Goal: Contribute content: Add original content to the website for others to see

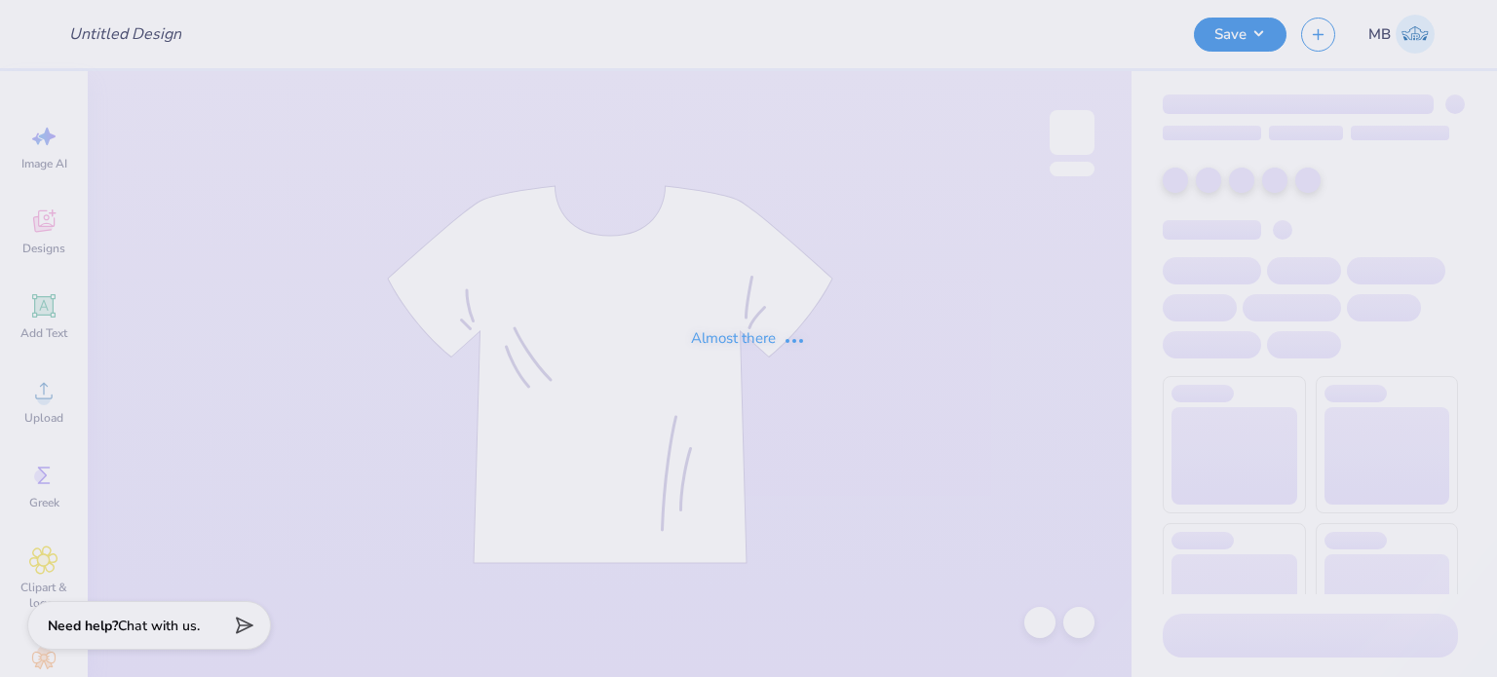
type input "new mem merch"
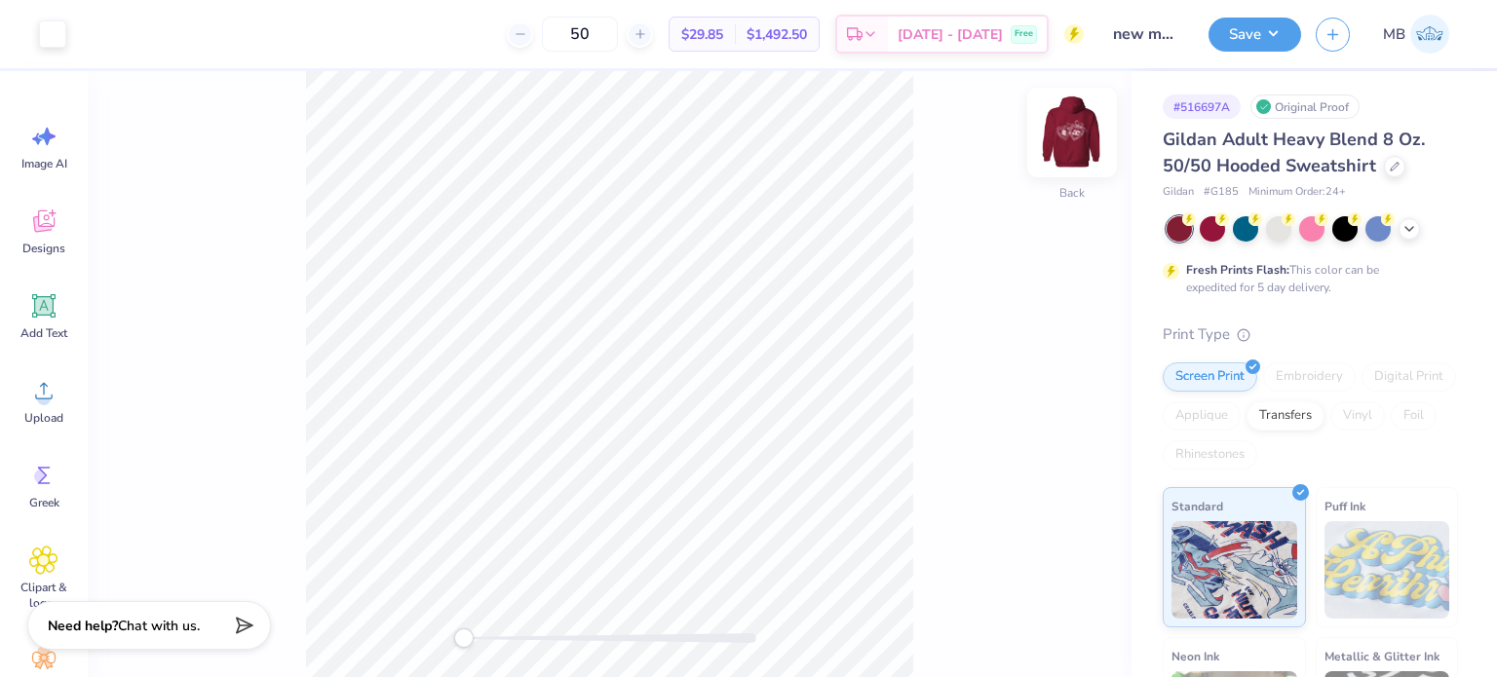
click at [1076, 128] on img at bounding box center [1072, 133] width 78 height 78
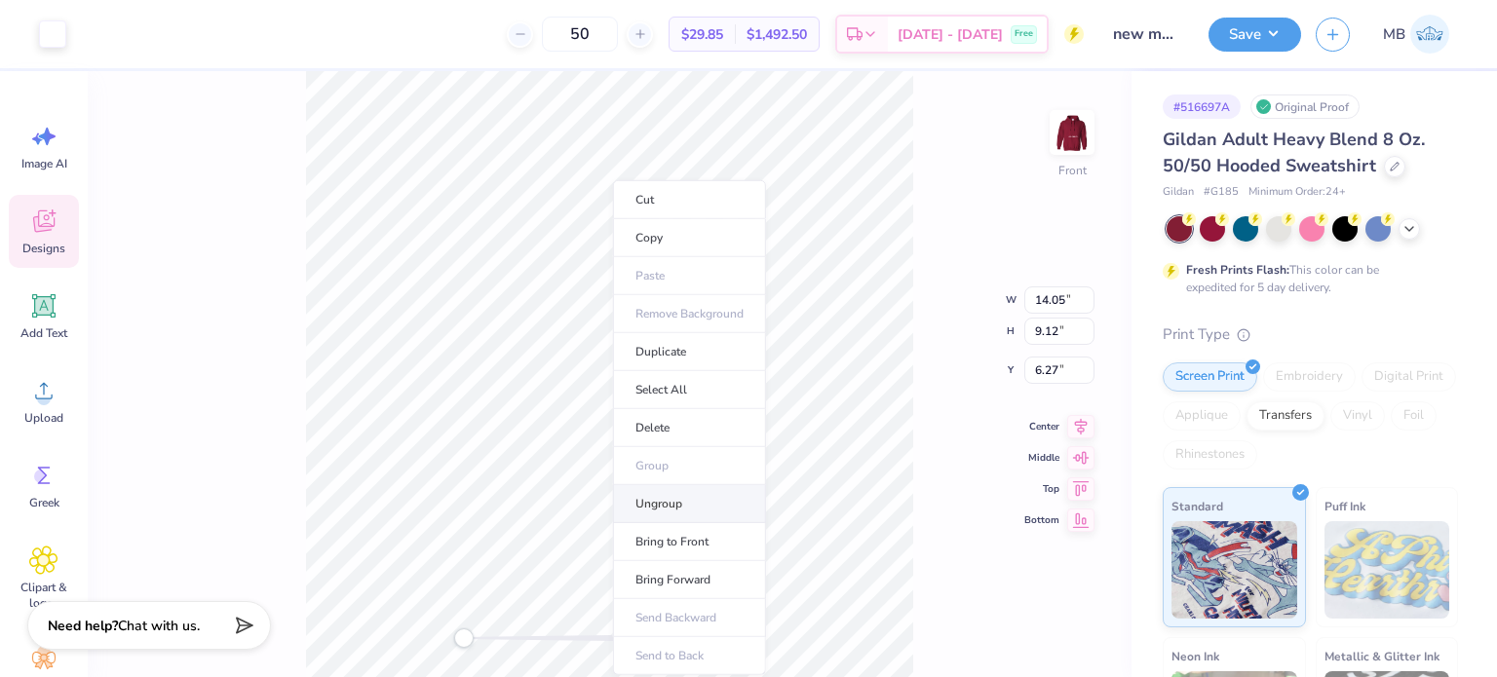
click at [657, 508] on li "Ungroup" at bounding box center [689, 504] width 153 height 38
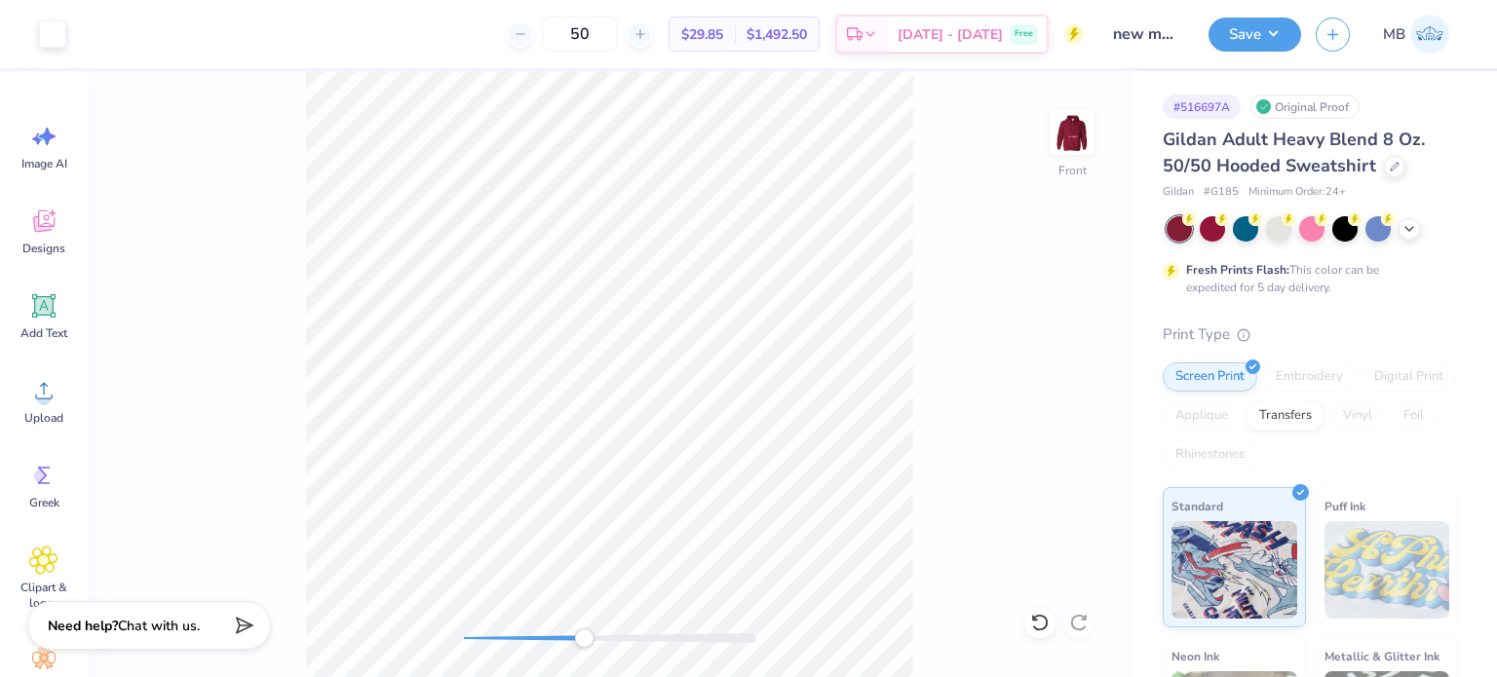
drag, startPoint x: 469, startPoint y: 645, endPoint x: 584, endPoint y: 646, distance: 115.0
click at [584, 646] on div "Accessibility label" at bounding box center [583, 638] width 19 height 19
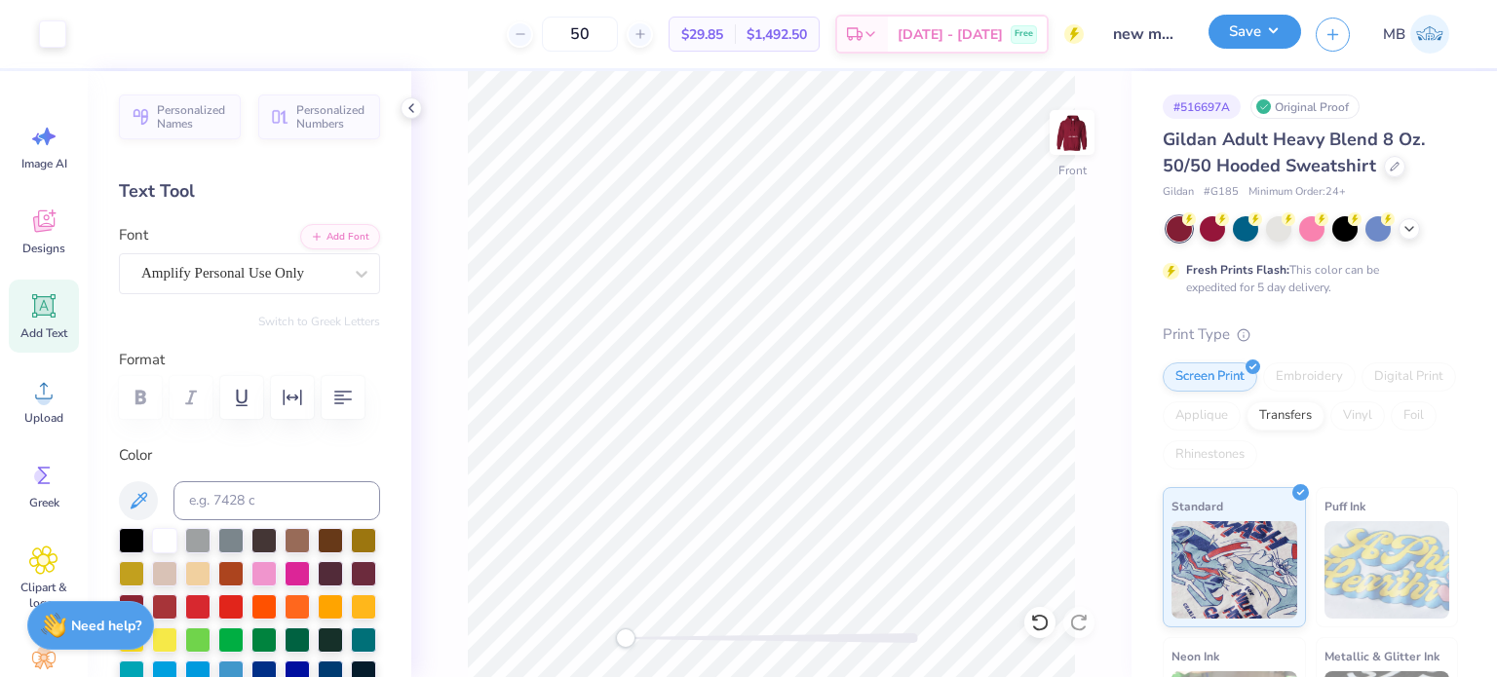
click at [1259, 26] on button "Save" at bounding box center [1255, 32] width 93 height 34
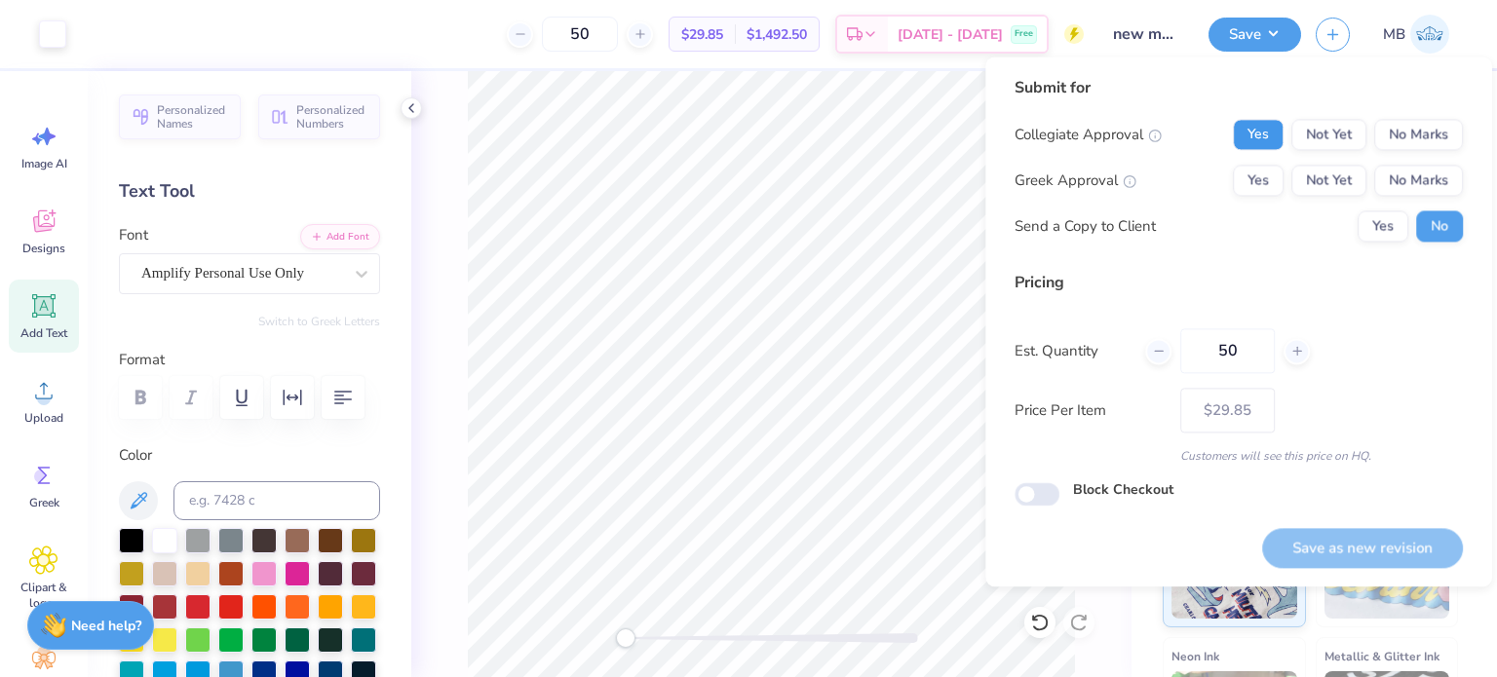
click at [1247, 134] on button "Yes" at bounding box center [1258, 134] width 51 height 31
click at [1397, 120] on button "No Marks" at bounding box center [1418, 134] width 89 height 31
drag, startPoint x: 1262, startPoint y: 187, endPoint x: 1300, endPoint y: 354, distance: 170.9
click at [1263, 187] on button "Yes" at bounding box center [1258, 180] width 51 height 31
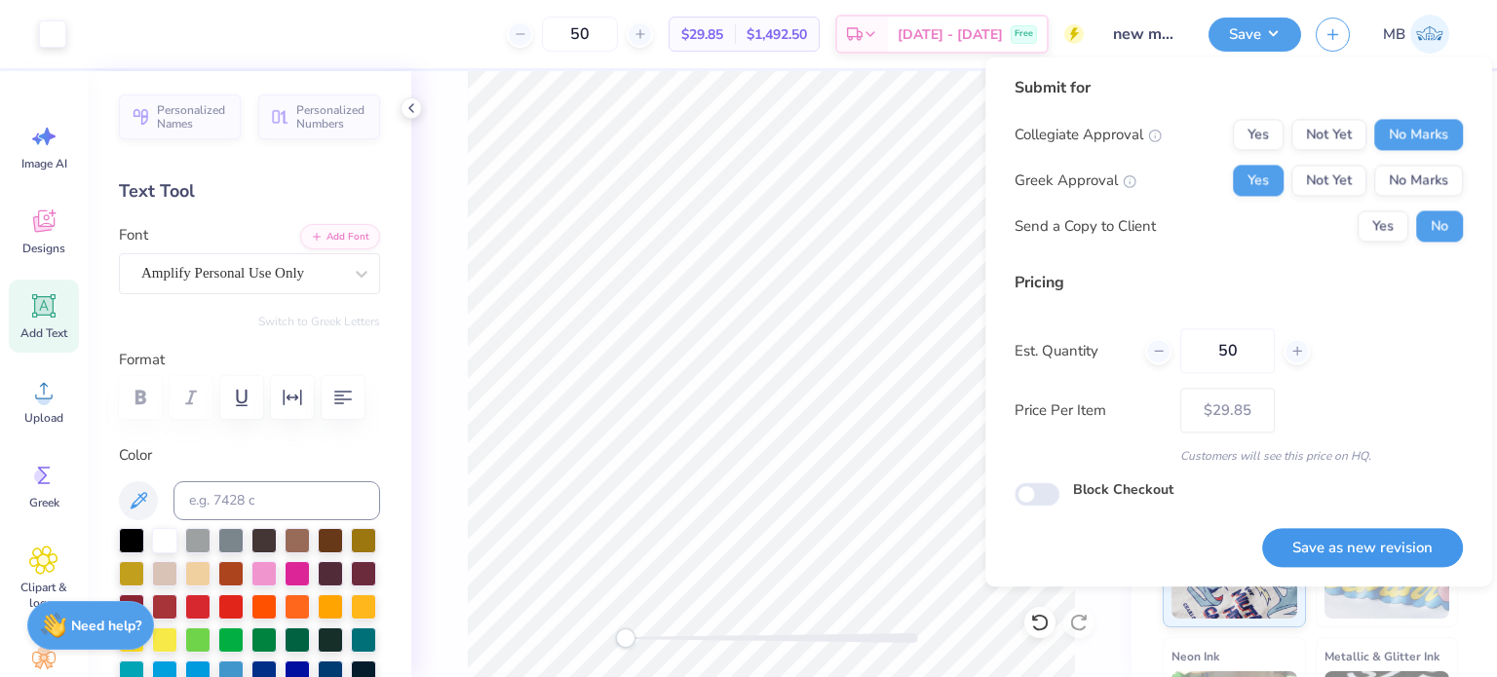
click at [1356, 551] on button "Save as new revision" at bounding box center [1362, 548] width 201 height 40
type input "$29.85"
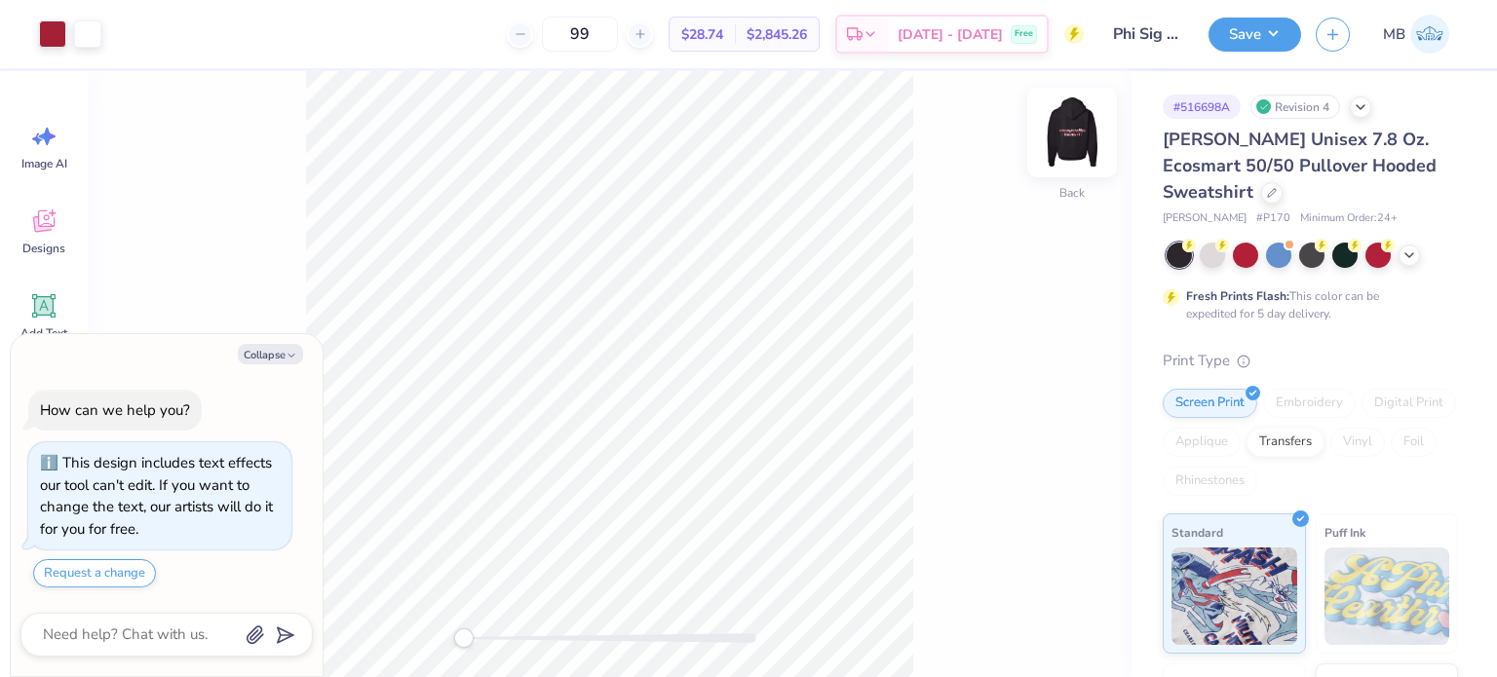
click at [1072, 124] on img at bounding box center [1072, 133] width 78 height 78
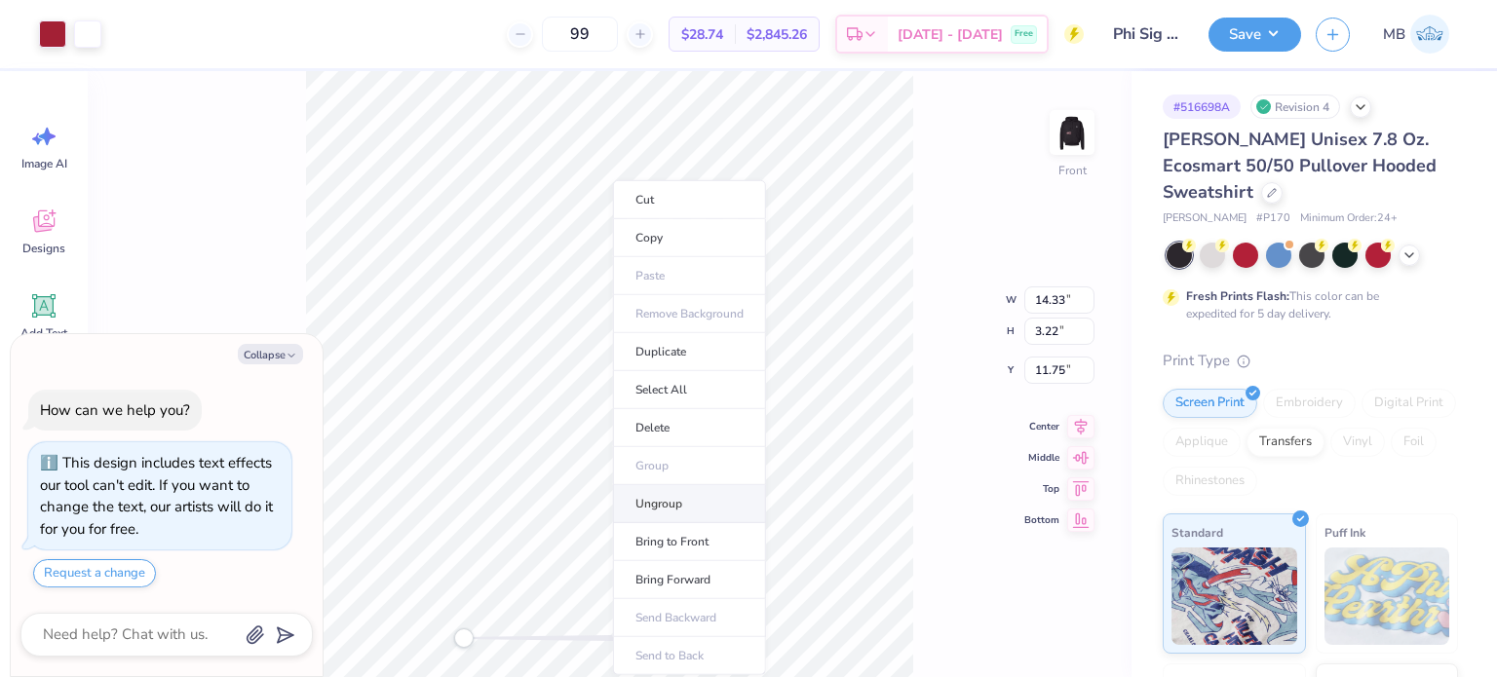
click at [674, 504] on li "Ungroup" at bounding box center [689, 504] width 153 height 38
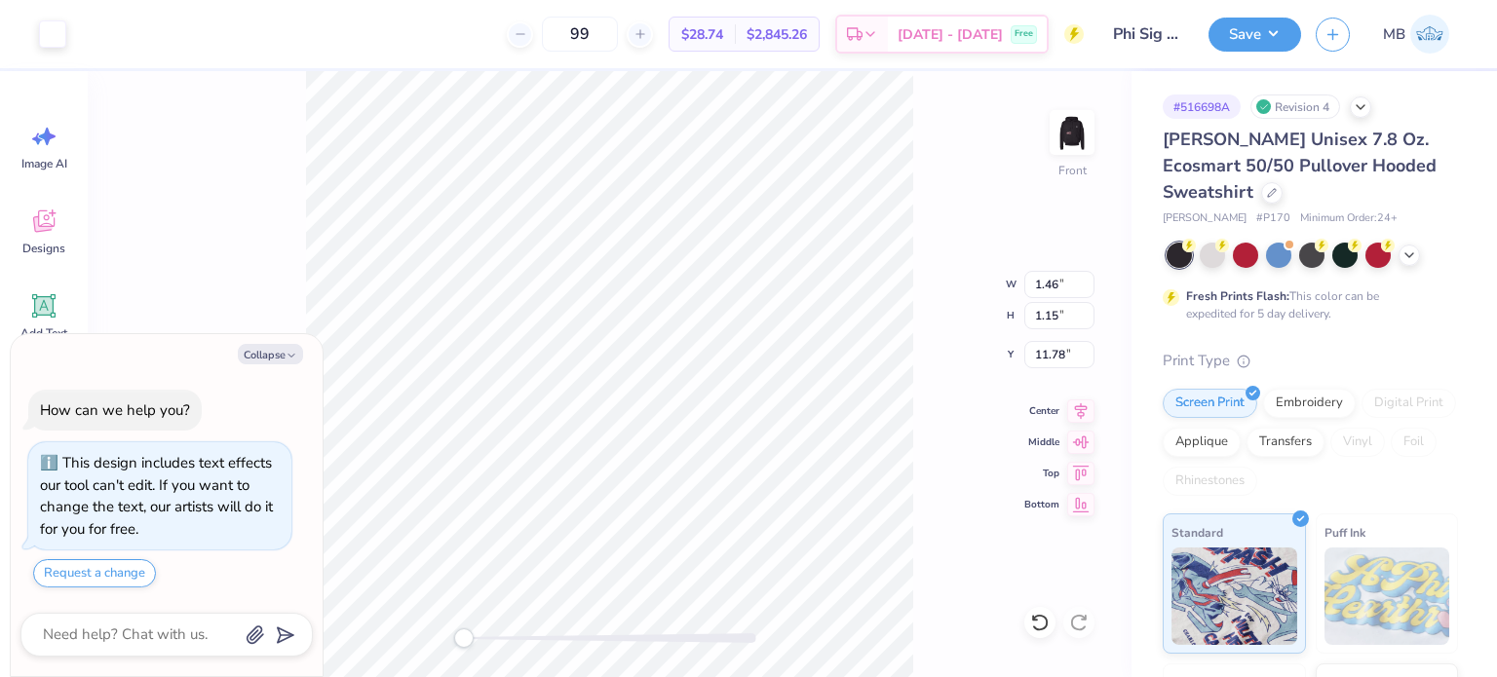
type textarea "x"
type input "1.26"
type input "1.21"
type input "11.75"
drag, startPoint x: 468, startPoint y: 636, endPoint x: 534, endPoint y: 633, distance: 66.4
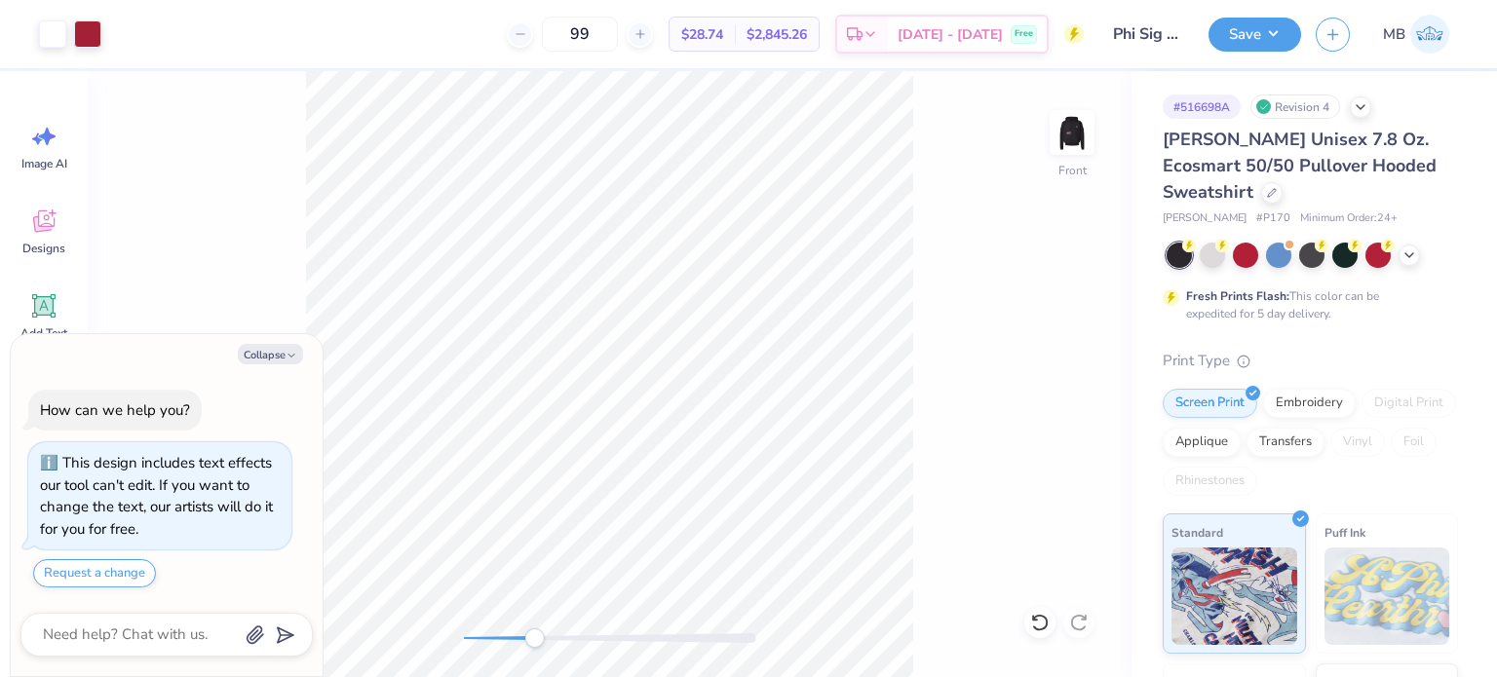
click at [534, 633] on div "Accessibility label" at bounding box center [533, 638] width 19 height 19
click at [401, 623] on div "Front" at bounding box center [610, 374] width 1044 height 606
type textarea "x"
type input "13.14"
click at [1251, 24] on button "Save" at bounding box center [1255, 32] width 93 height 34
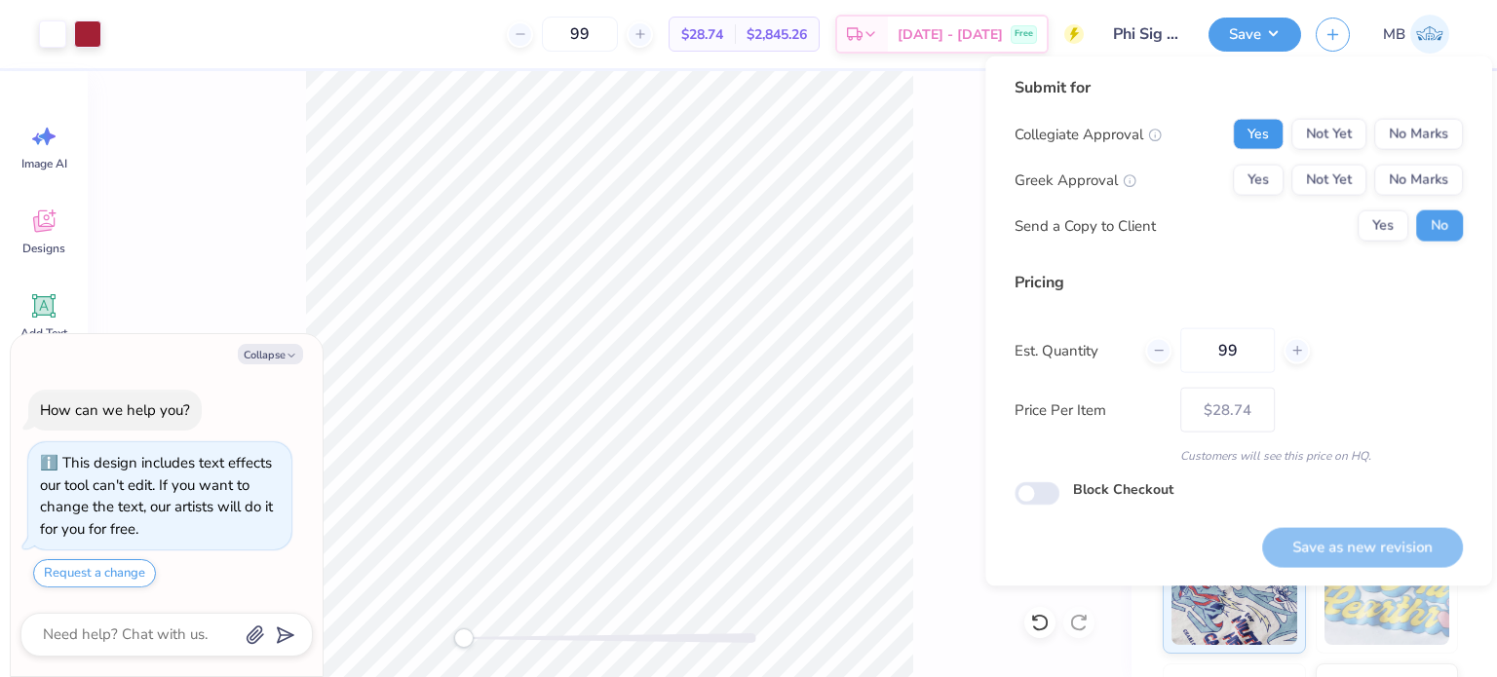
click at [1245, 134] on button "Yes" at bounding box center [1258, 134] width 51 height 31
click at [1407, 131] on button "No Marks" at bounding box center [1418, 134] width 89 height 31
click at [1246, 188] on button "Yes" at bounding box center [1258, 180] width 51 height 31
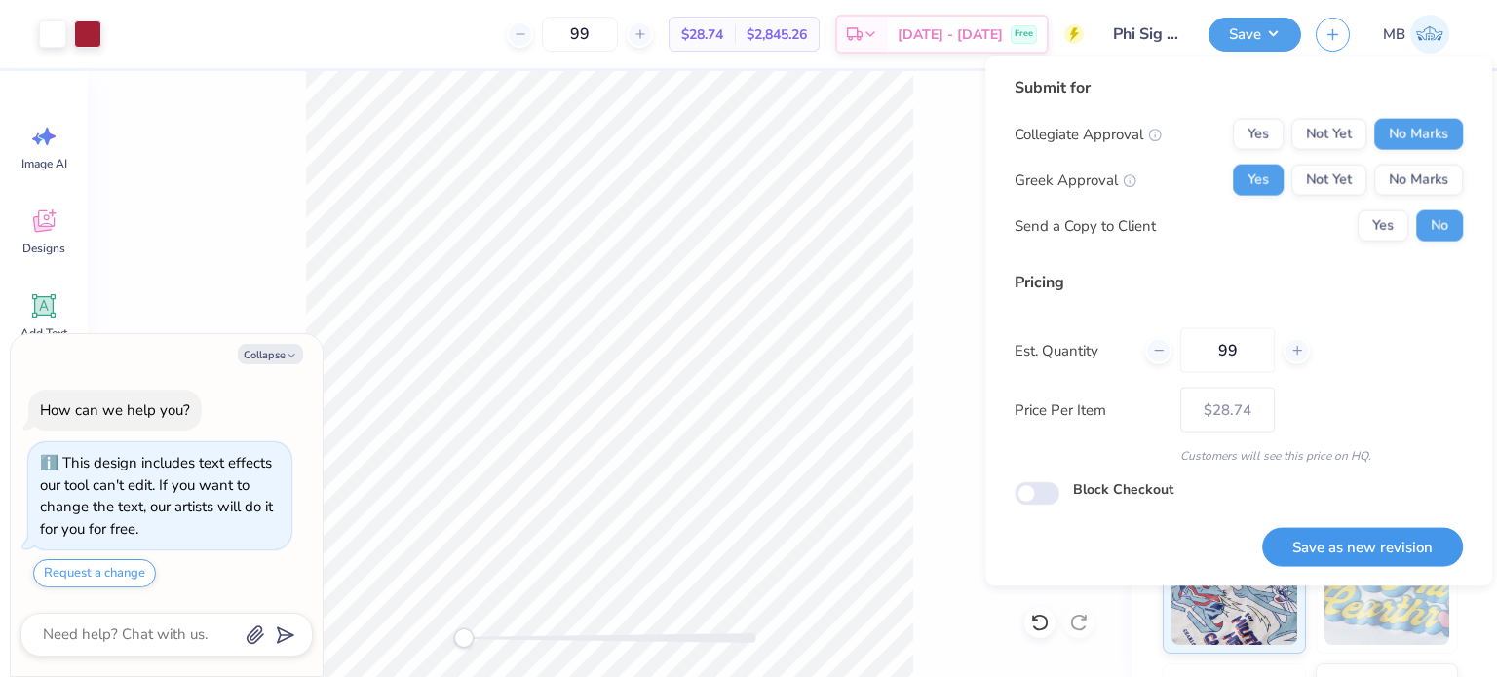
click at [1361, 557] on button "Save as new revision" at bounding box center [1362, 547] width 201 height 40
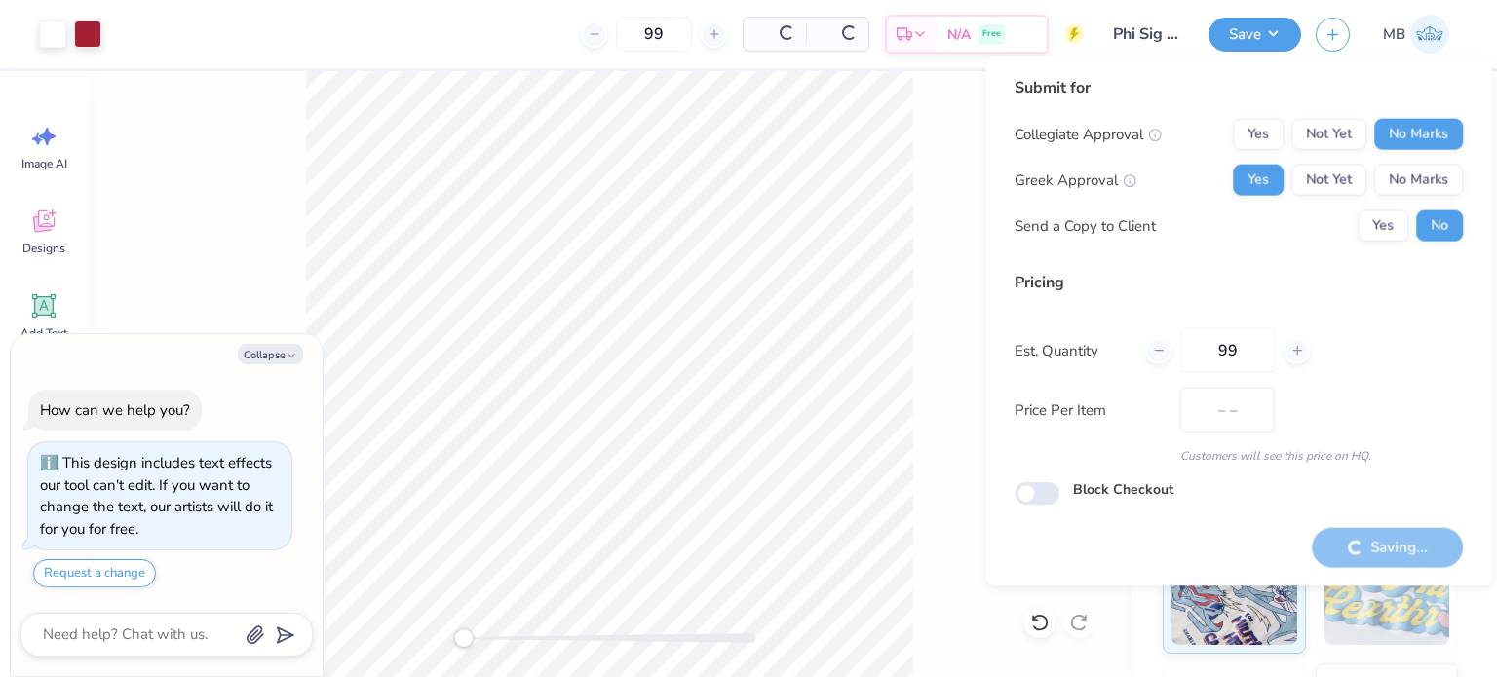
type textarea "x"
type input "– –"
type textarea "x"
type input "$28.74"
type textarea "x"
